Goal: Information Seeking & Learning: Learn about a topic

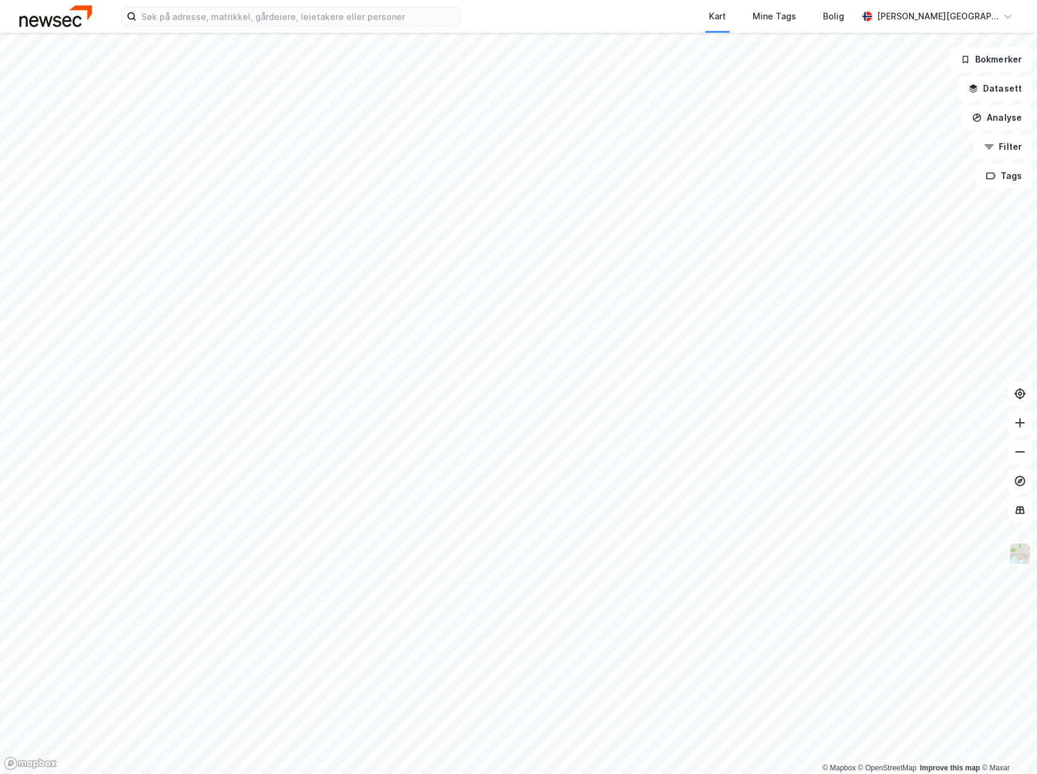
click at [218, 30] on div "Kart Mine Tags Bolig [PERSON_NAME][GEOGRAPHIC_DATA]" at bounding box center [518, 16] width 1037 height 33
click at [224, 19] on input at bounding box center [298, 16] width 324 height 18
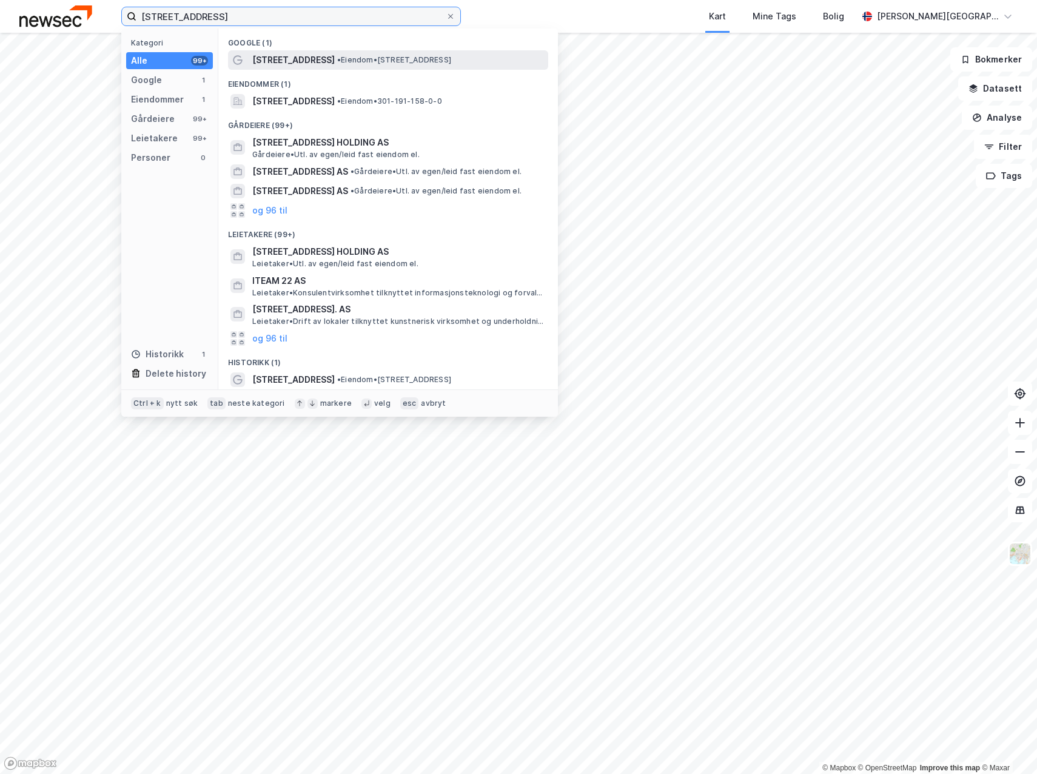
type input "[STREET_ADDRESS]"
click at [279, 59] on span "[STREET_ADDRESS]" at bounding box center [293, 60] width 82 height 15
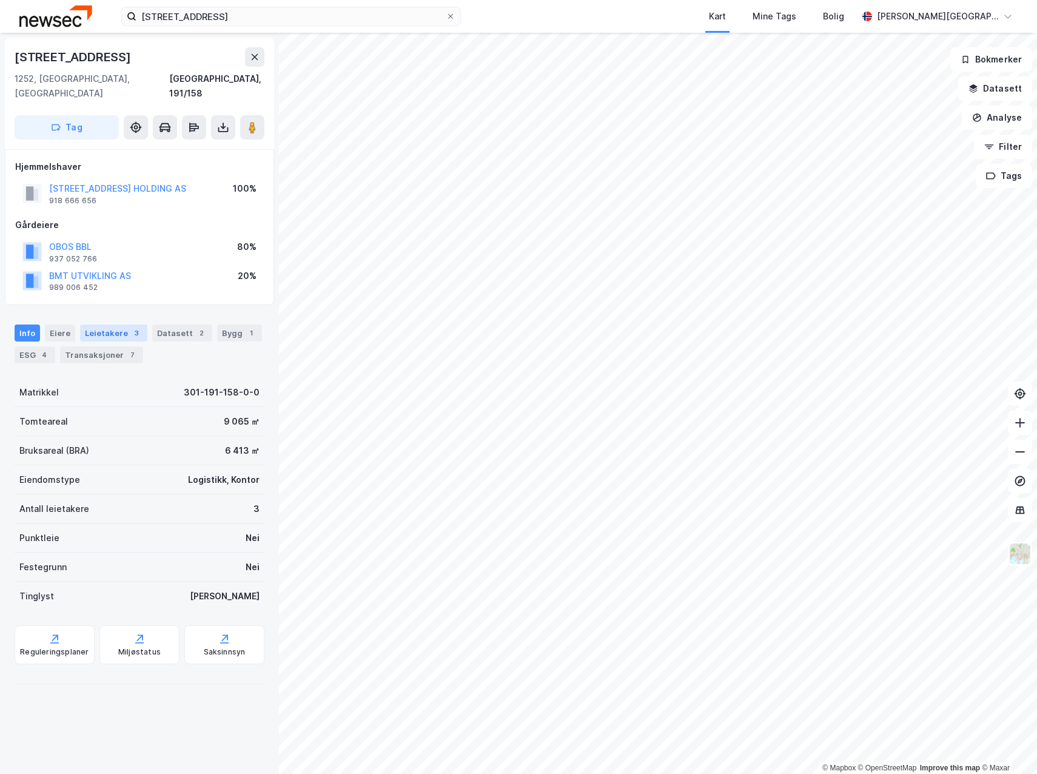
click at [106, 325] on div "Leietakere 3" at bounding box center [113, 333] width 67 height 17
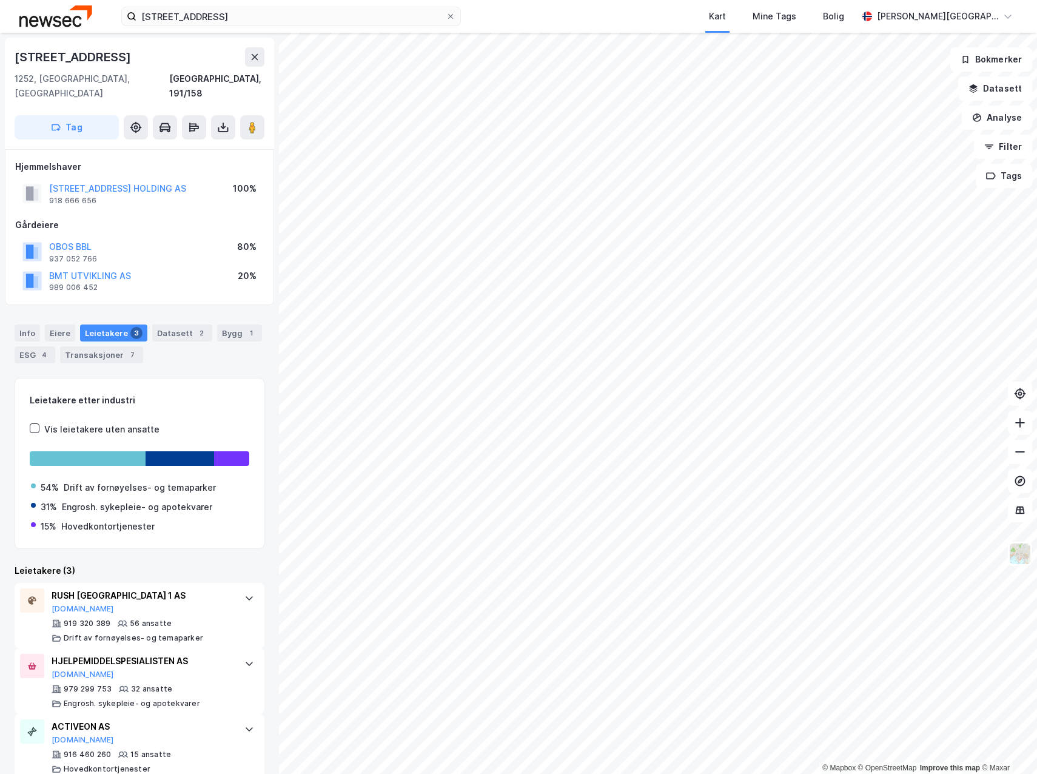
scroll to position [5, 0]
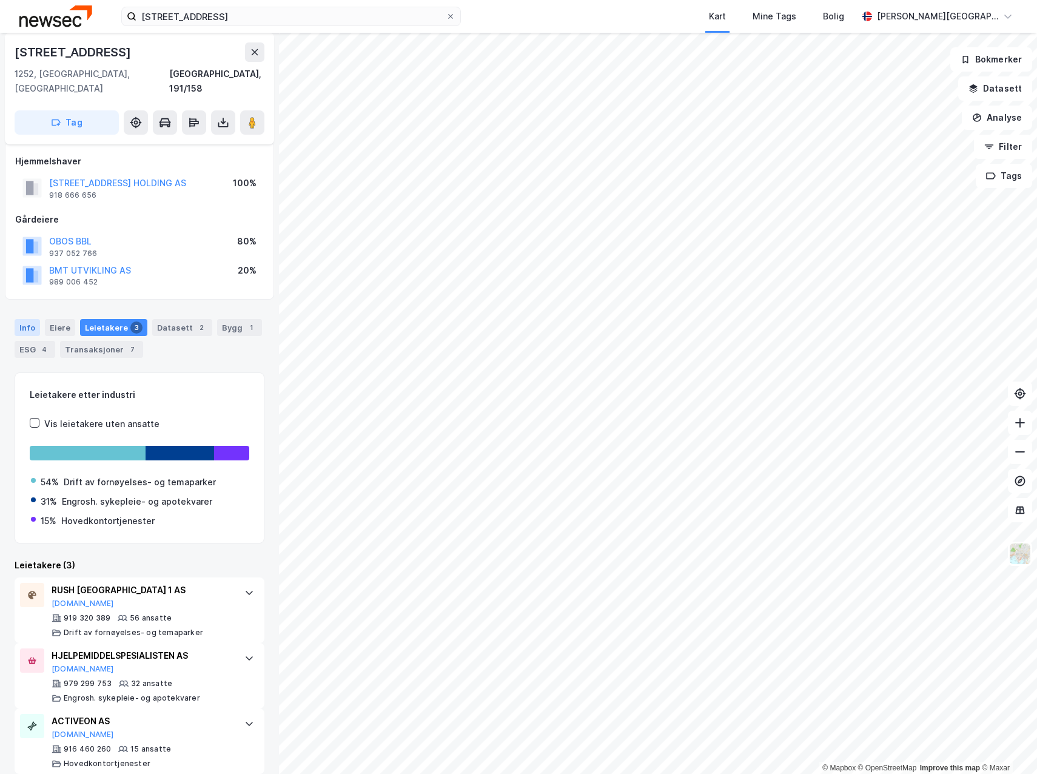
click at [22, 319] on div "Info" at bounding box center [27, 327] width 25 height 17
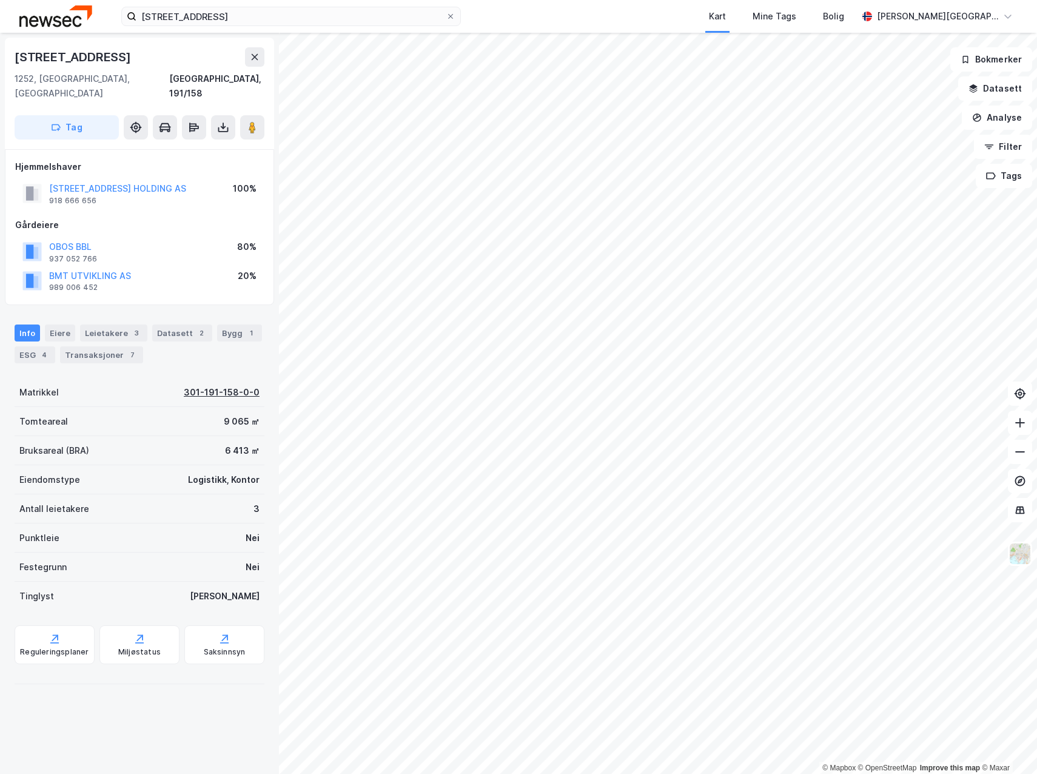
click at [191, 385] on div "301-191-158-0-0" at bounding box center [222, 392] width 76 height 15
click at [210, 407] on div "Tomteareal 9 065 ㎡" at bounding box center [140, 421] width 250 height 29
click at [205, 385] on div "301-191-158-0-0" at bounding box center [222, 392] width 76 height 15
